Goal: Task Accomplishment & Management: Use online tool/utility

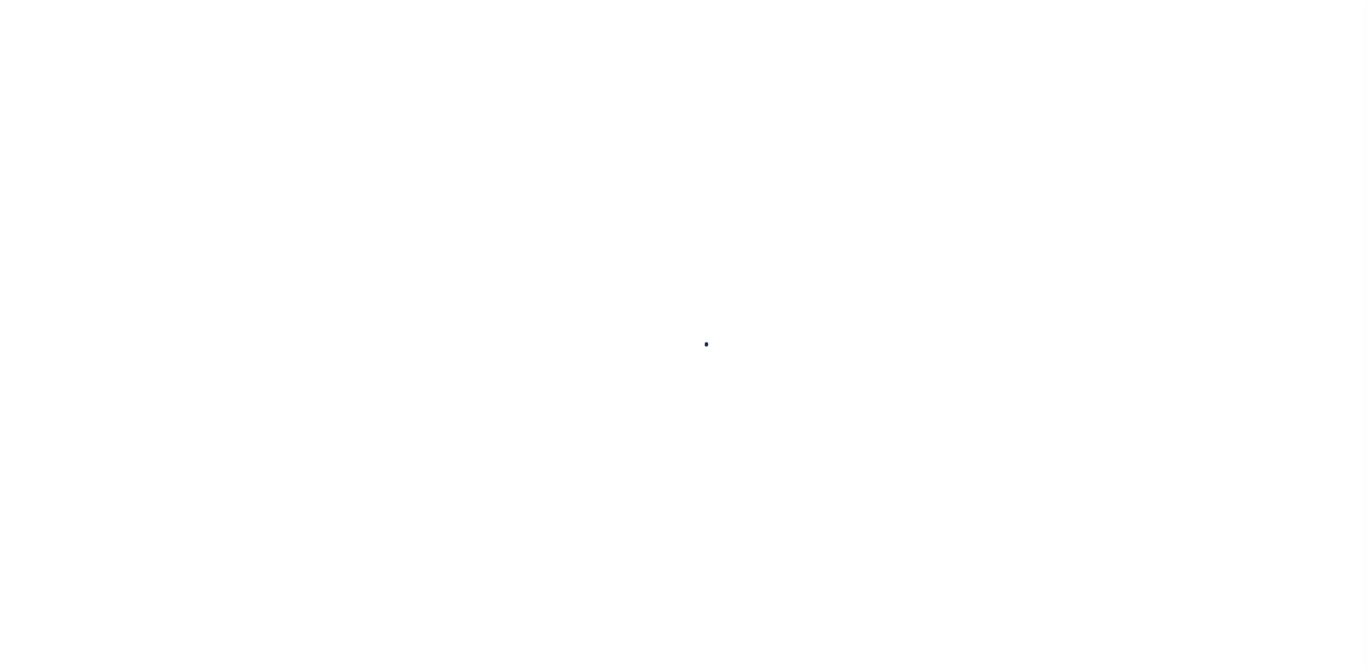
select select "100"
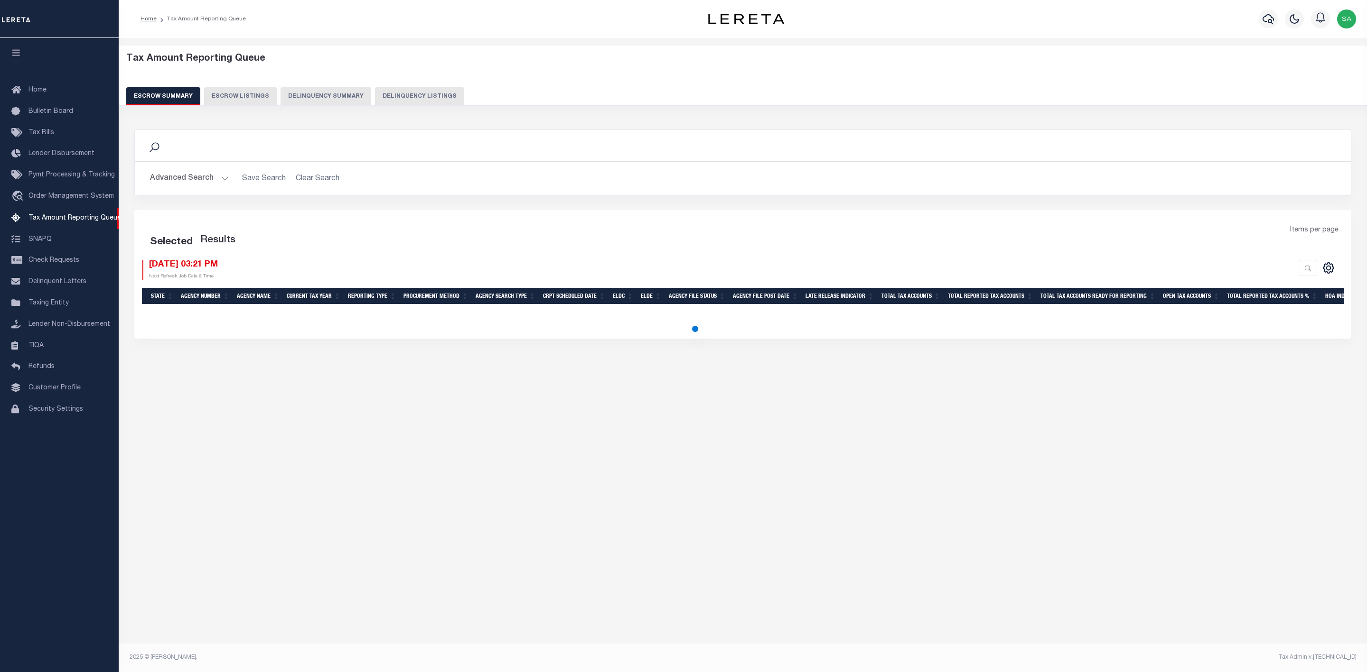
select select "100"
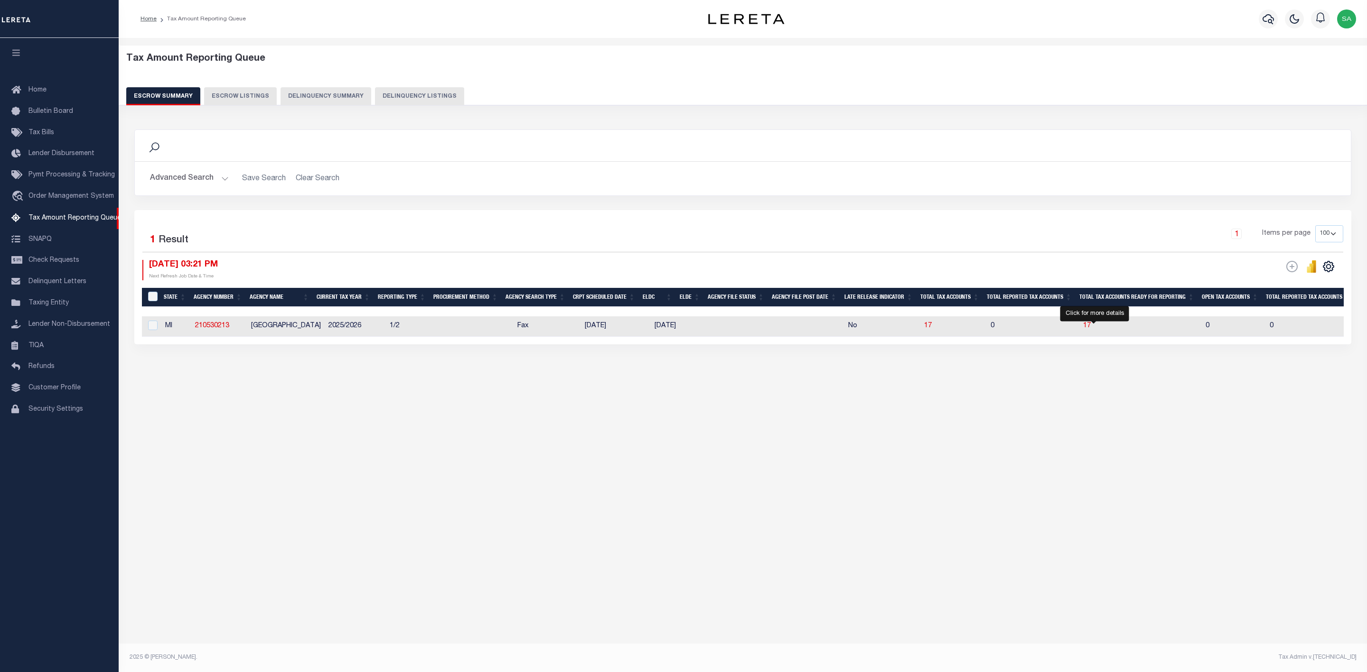
drag, startPoint x: 1094, startPoint y: 327, endPoint x: 1094, endPoint y: 339, distance: 12.8
click at [1091, 327] on span "17" at bounding box center [1087, 326] width 8 height 7
select select "100"
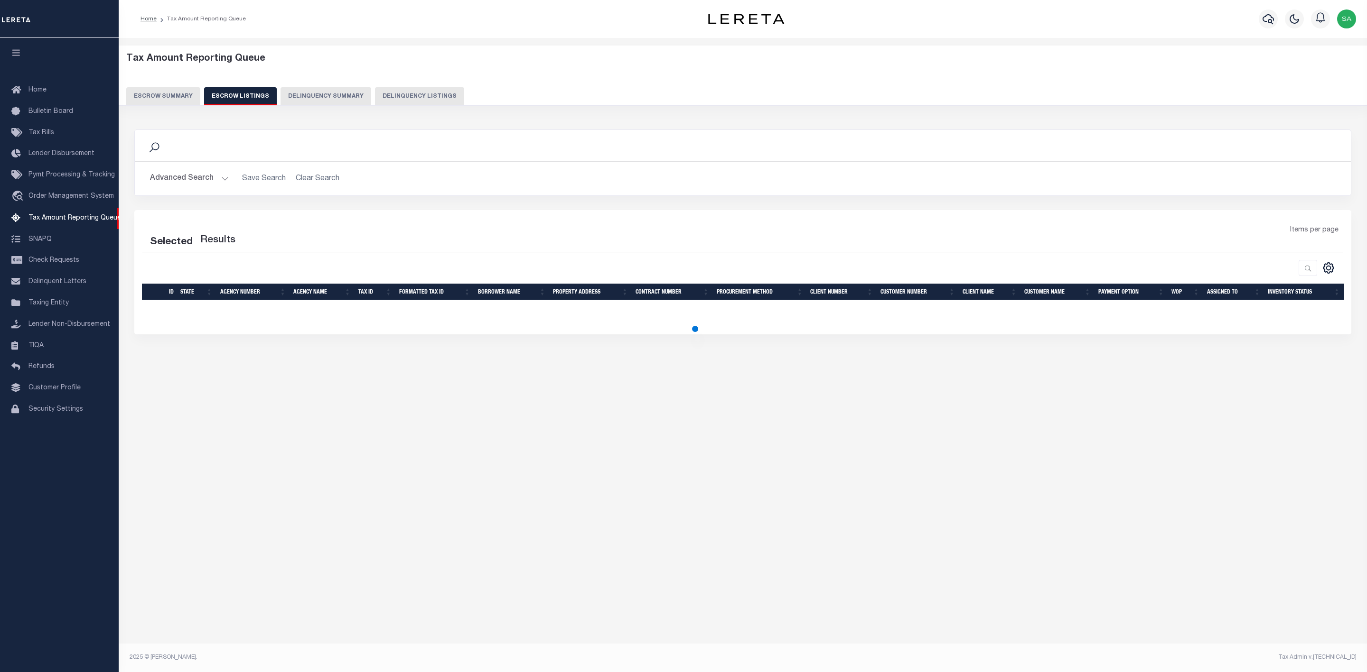
select select "100"
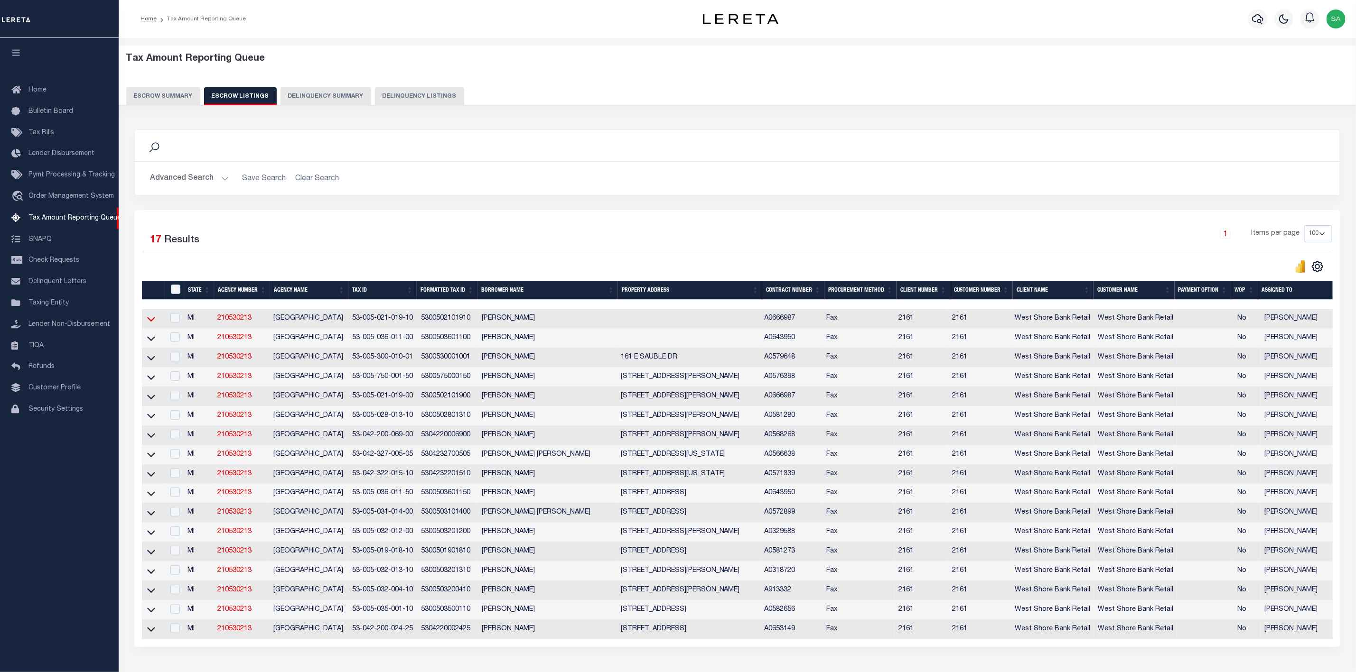
click at [151, 319] on icon at bounding box center [151, 319] width 8 height 10
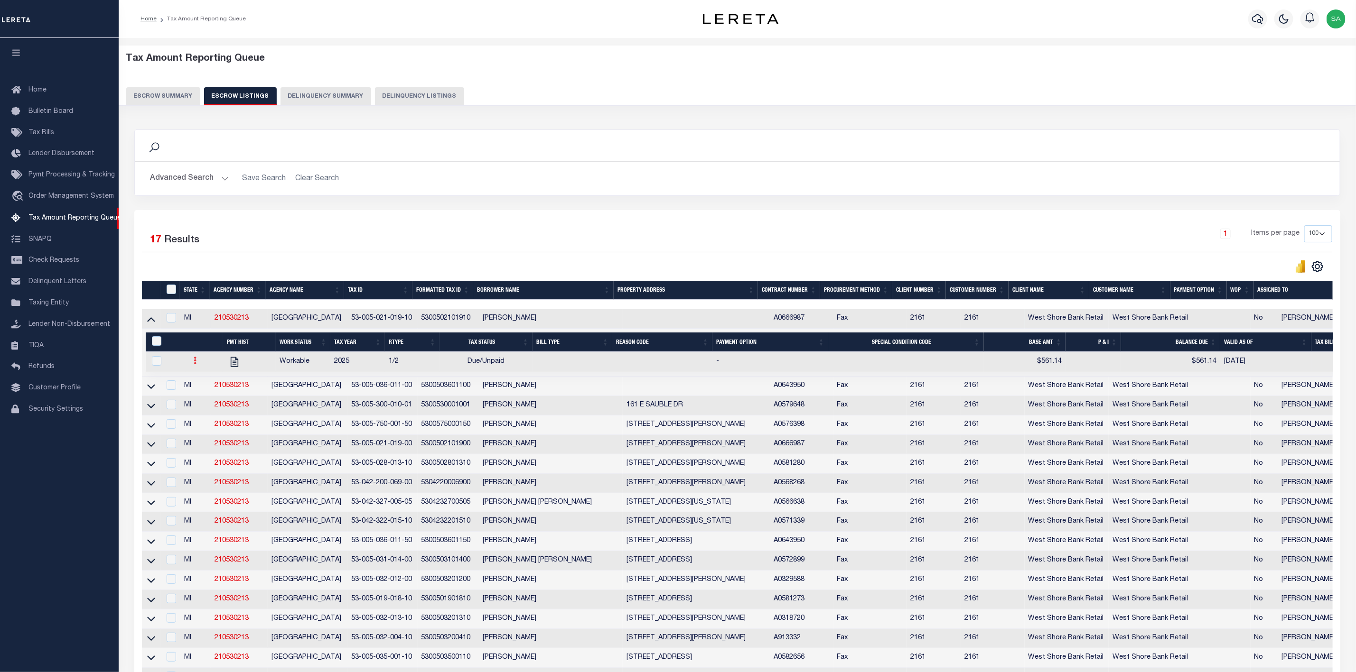
click at [194, 364] on icon at bounding box center [195, 361] width 3 height 8
click at [204, 397] on img "" at bounding box center [206, 392] width 9 height 10
checkbox input "true"
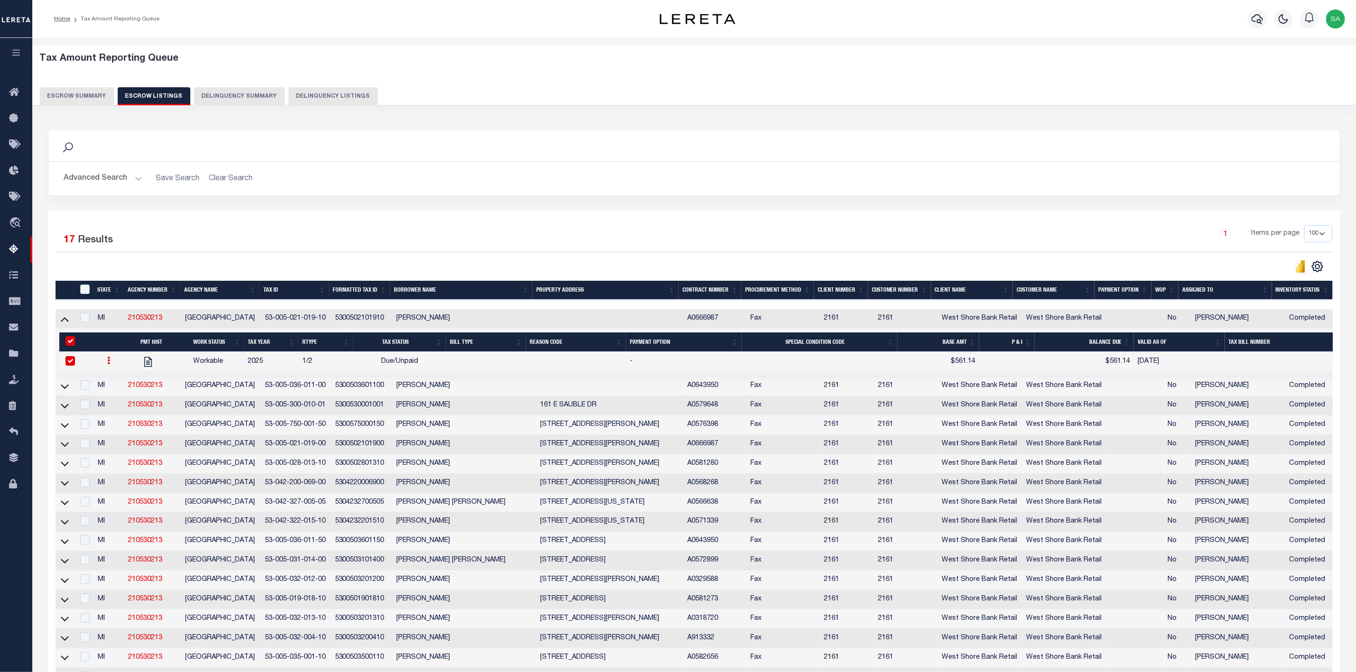
select select "DUE"
type input "$561.14"
type input "[DATE]"
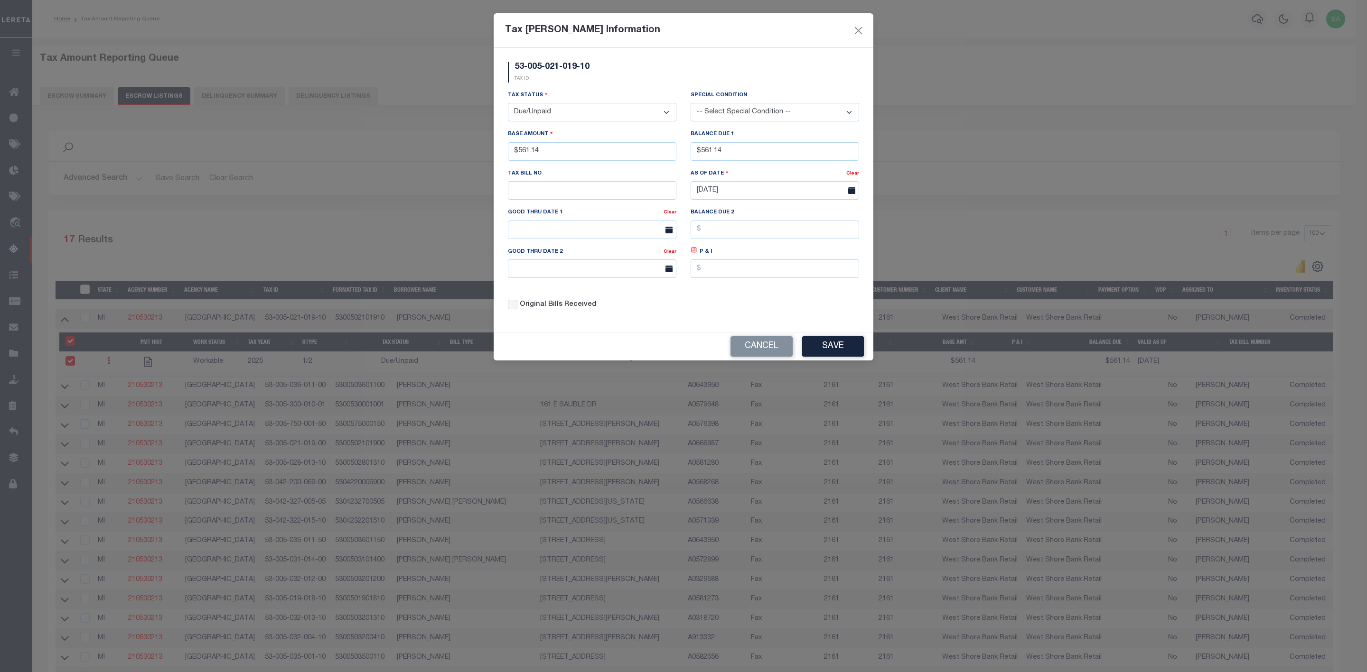
click at [829, 116] on select "-- Select Special Condition -- 3RD PARTY TAX LIEN AGENCY TAX LIEN (A.K.A Inside…" at bounding box center [774, 112] width 168 height 19
select select "18"
click at [690, 104] on select "-- Select Special Condition -- 3RD PARTY TAX LIEN AGENCY TAX LIEN (A.K.A Inside…" at bounding box center [774, 112] width 168 height 19
click at [574, 111] on select "- Select Status - Open Due/Unpaid Paid Incomplete No Tax Due Internal Refund Pr…" at bounding box center [592, 112] width 168 height 19
select select "PYD"
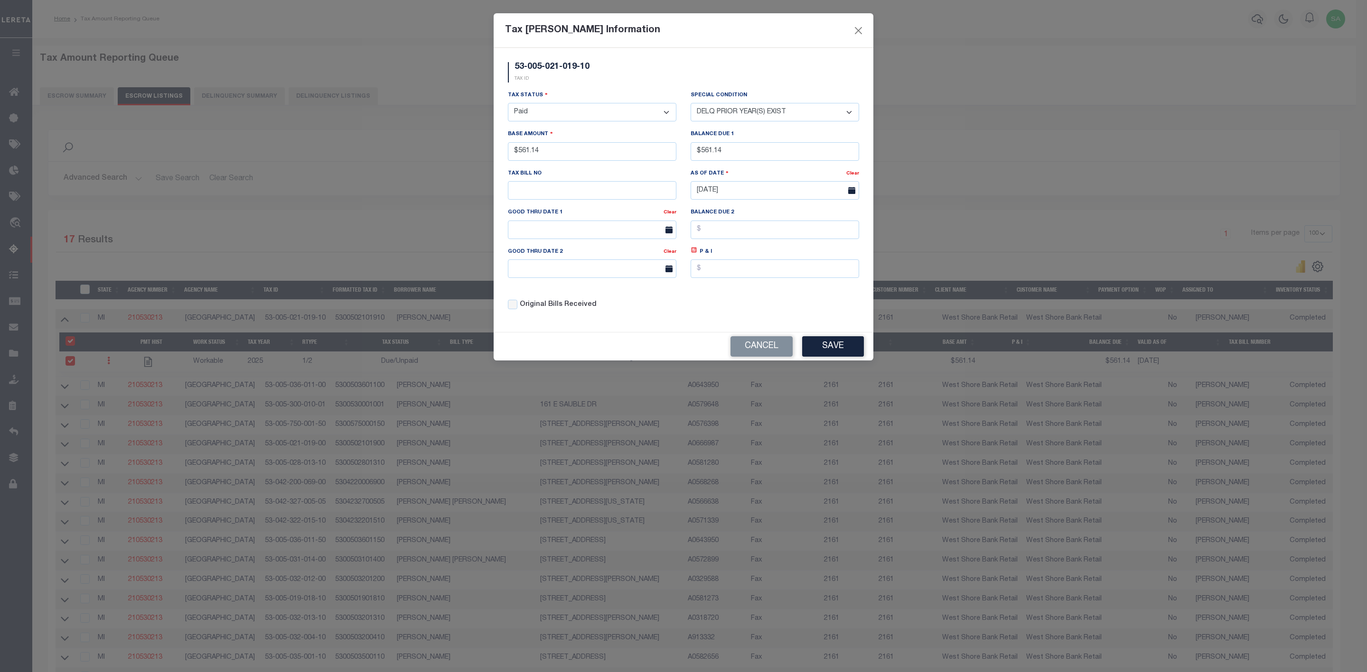
click at [508, 104] on select "- Select Status - Open Due/Unpaid Paid Incomplete No Tax Due Internal Refund Pr…" at bounding box center [592, 112] width 168 height 19
select select "0"
drag, startPoint x: 574, startPoint y: 155, endPoint x: 476, endPoint y: 159, distance: 98.3
click at [476, 159] on div "Tax [PERSON_NAME] Information 53-005-021-019-10 TAX ID Installment: TaxID: Tax …" at bounding box center [683, 336] width 1367 height 672
drag, startPoint x: 766, startPoint y: 161, endPoint x: 595, endPoint y: 167, distance: 170.9
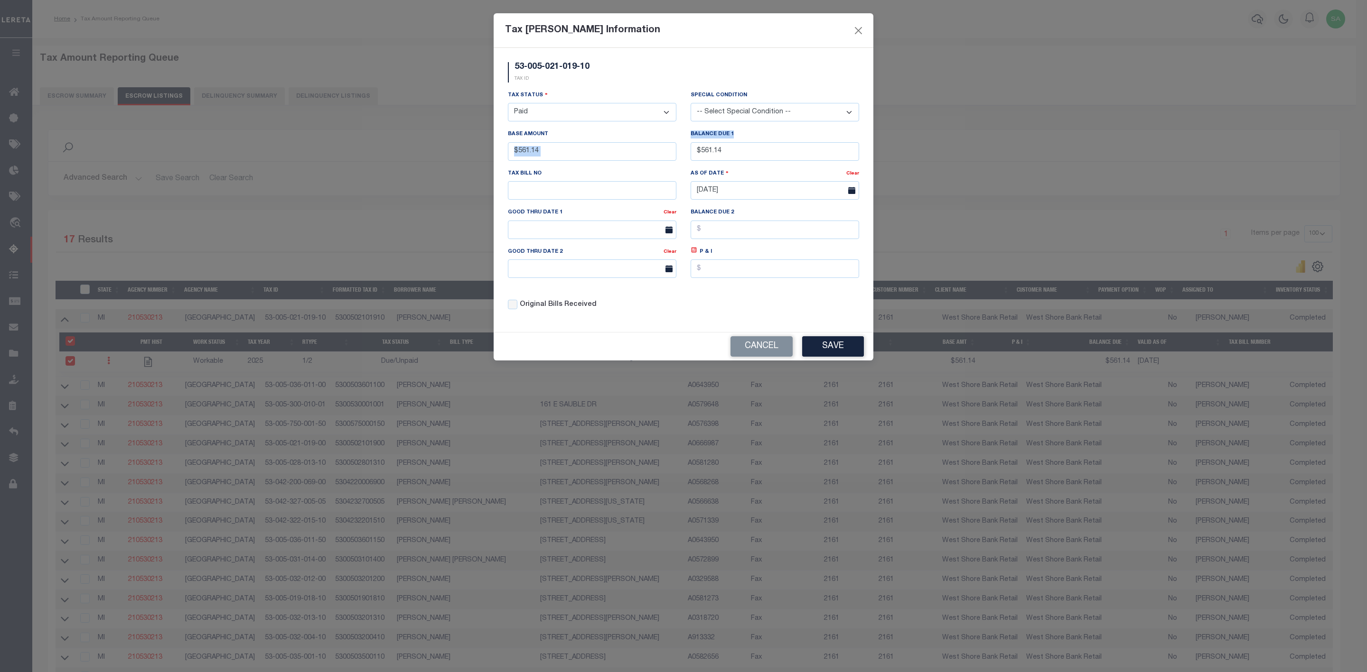
click at [595, 167] on div "Tax Status - Select Status - Open Due/Unpaid Paid Incomplete No Tax Due Interna…" at bounding box center [683, 204] width 365 height 228
click at [751, 151] on input "$561.14" at bounding box center [774, 151] width 168 height 19
drag, startPoint x: 651, startPoint y: 155, endPoint x: 642, endPoint y: 155, distance: 9.0
click at [642, 155] on div "Tax Status - Select Status - Open Due/Unpaid Paid Incomplete No Tax Due Interna…" at bounding box center [683, 204] width 365 height 228
type input "$0.00"
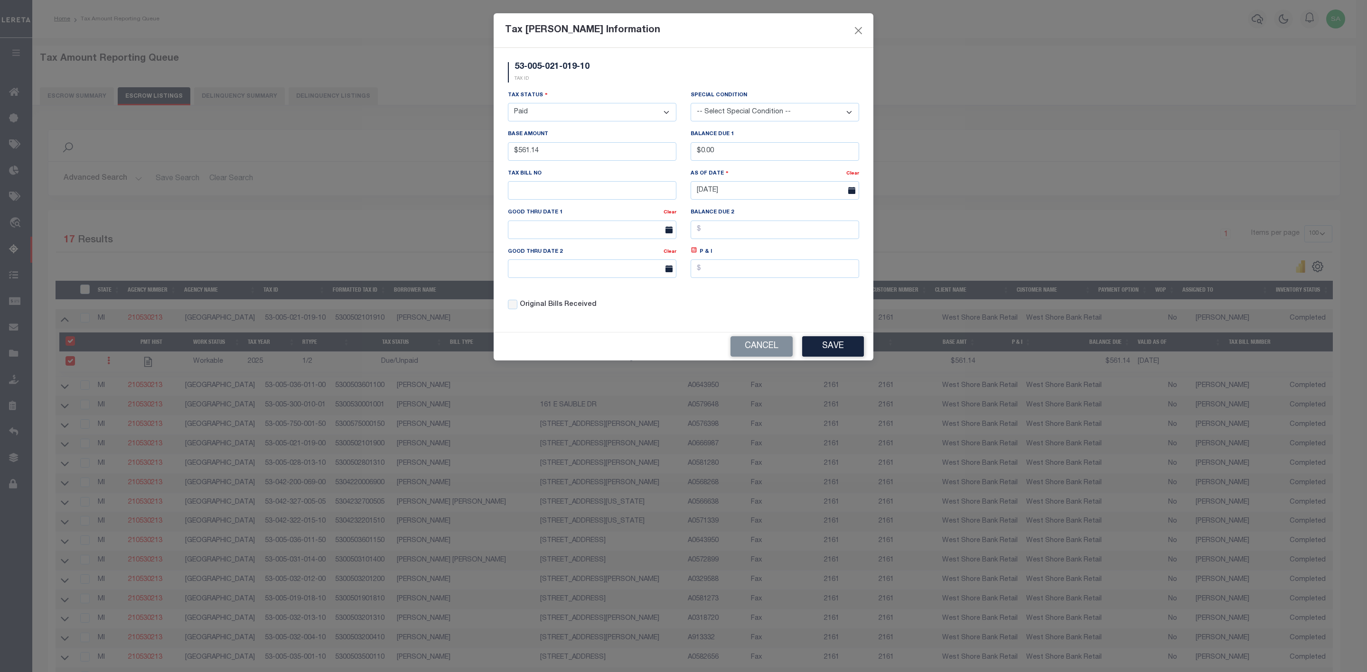
click at [796, 132] on div "Balance Due 1 $0.00" at bounding box center [774, 144] width 168 height 31
click at [819, 112] on select "-- Select Special Condition -- 3RD PARTY TAX LIEN AGENCY TAX LIEN (A.K.A Inside…" at bounding box center [774, 112] width 168 height 19
click at [690, 104] on select "-- Select Special Condition -- 3RD PARTY TAX LIEN AGENCY TAX LIEN (A.K.A Inside…" at bounding box center [774, 112] width 168 height 19
click at [850, 115] on select "-- Select Special Condition -- 3RD PARTY TAX LIEN AGENCY TAX LIEN (A.K.A Inside…" at bounding box center [774, 112] width 168 height 19
click at [690, 104] on select "-- Select Special Condition -- 3RD PARTY TAX LIEN AGENCY TAX LIEN (A.K.A Inside…" at bounding box center [774, 112] width 168 height 19
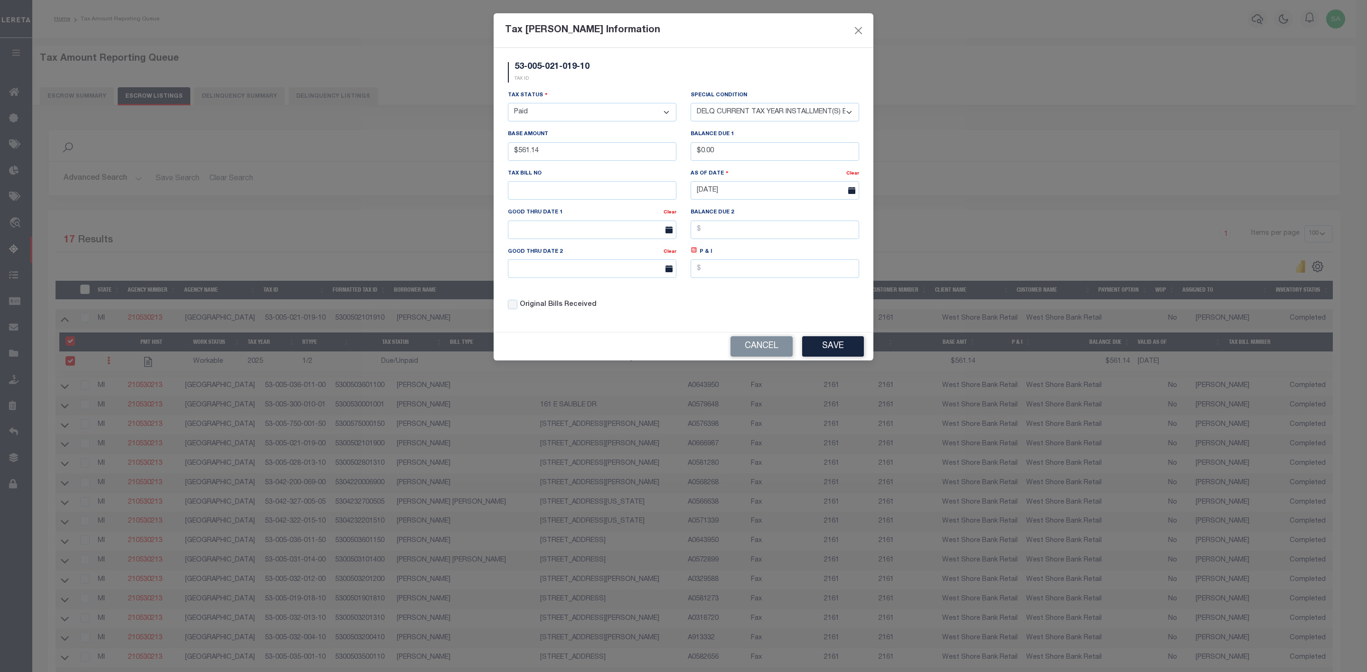
click at [849, 115] on select "-- Select Special Condition -- 3RD PARTY TAX LIEN AGENCY TAX LIEN (A.K.A Inside…" at bounding box center [774, 112] width 168 height 19
select select "5"
click at [690, 104] on select "-- Select Special Condition -- 3RD PARTY TAX LIEN AGENCY TAX LIEN (A.K.A Inside…" at bounding box center [774, 112] width 168 height 19
click at [812, 117] on select "-- Select Special Condition -- 3RD PARTY TAX LIEN AGENCY TAX LIEN (A.K.A Inside…" at bounding box center [774, 112] width 168 height 19
click at [651, 361] on div "Cancel Save" at bounding box center [684, 347] width 380 height 28
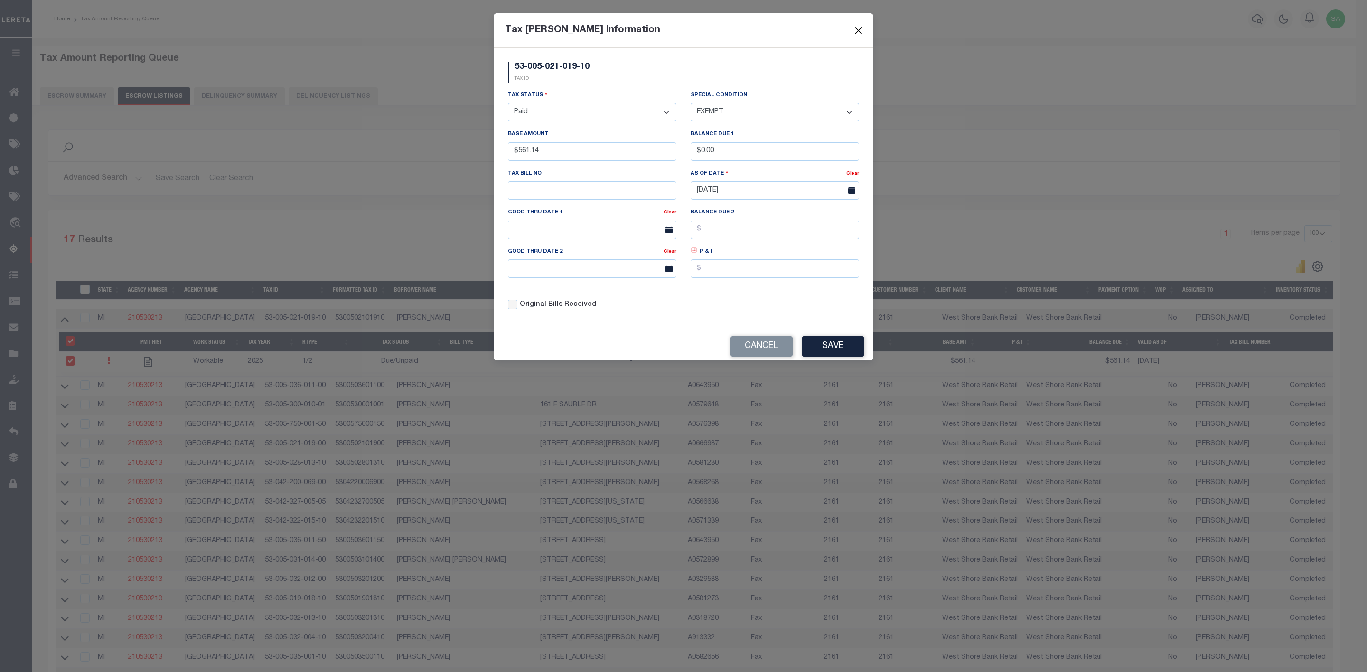
click at [859, 28] on button "Close" at bounding box center [858, 30] width 12 height 12
